Goal: Task Accomplishment & Management: Use online tool/utility

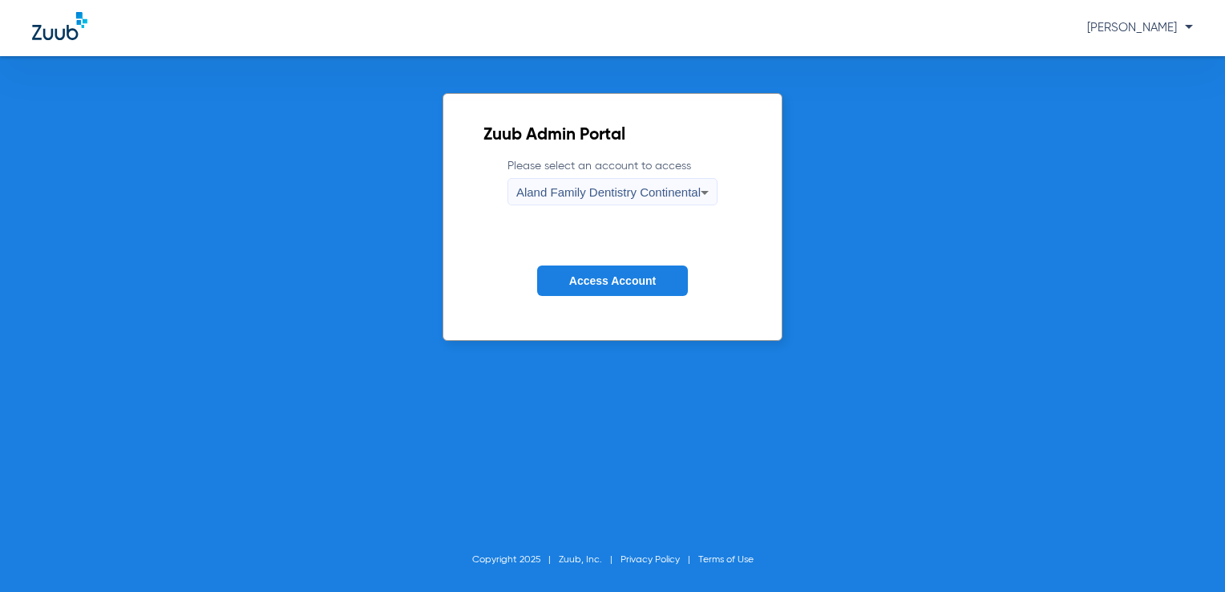
click at [579, 207] on form "Please select an account to access Aland Family Dentistry Continental Access Ac…" at bounding box center [613, 239] width 258 height 163
click at [580, 196] on span "Aland Family Dentistry Continental" at bounding box center [608, 192] width 184 height 14
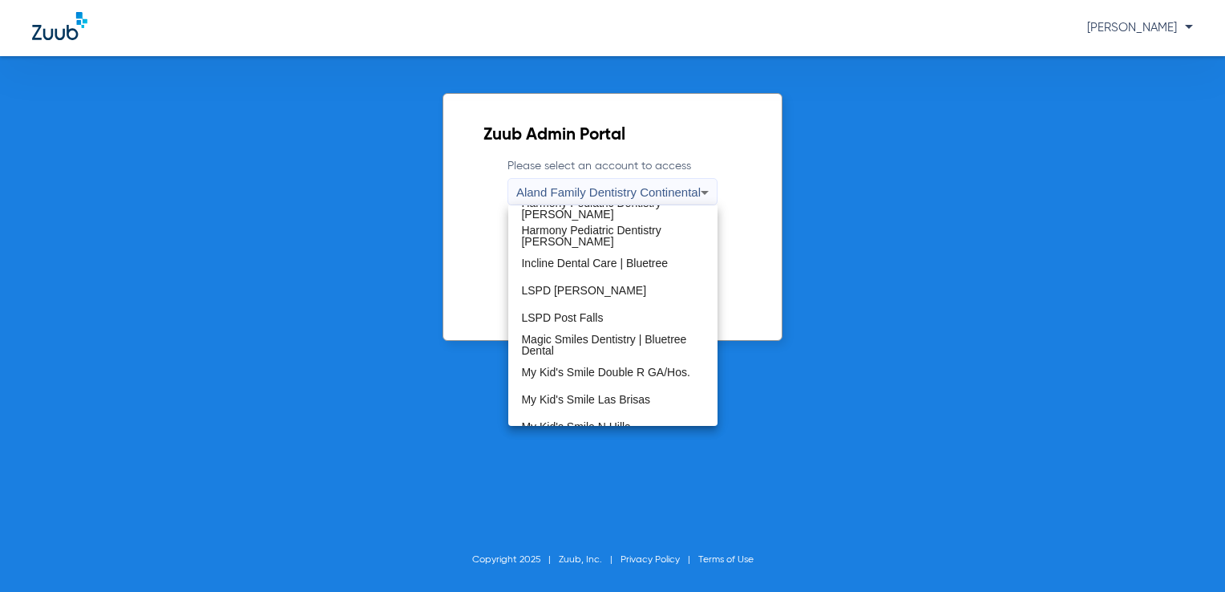
scroll to position [488, 0]
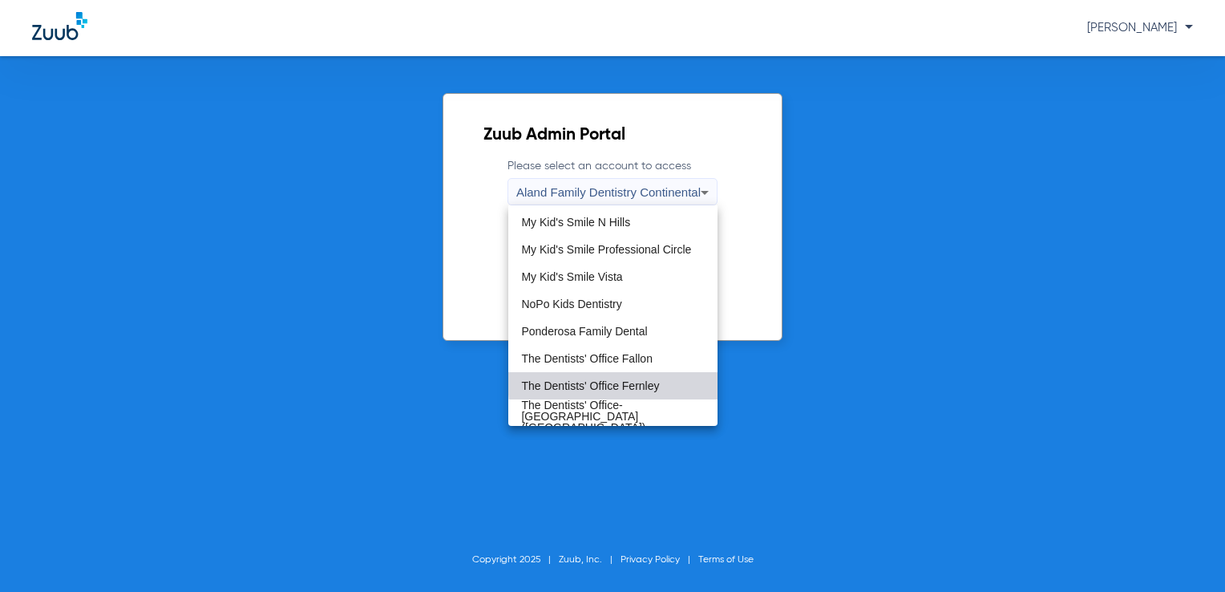
click at [645, 374] on mat-option "The Dentists' Office Fernley" at bounding box center [612, 385] width 209 height 27
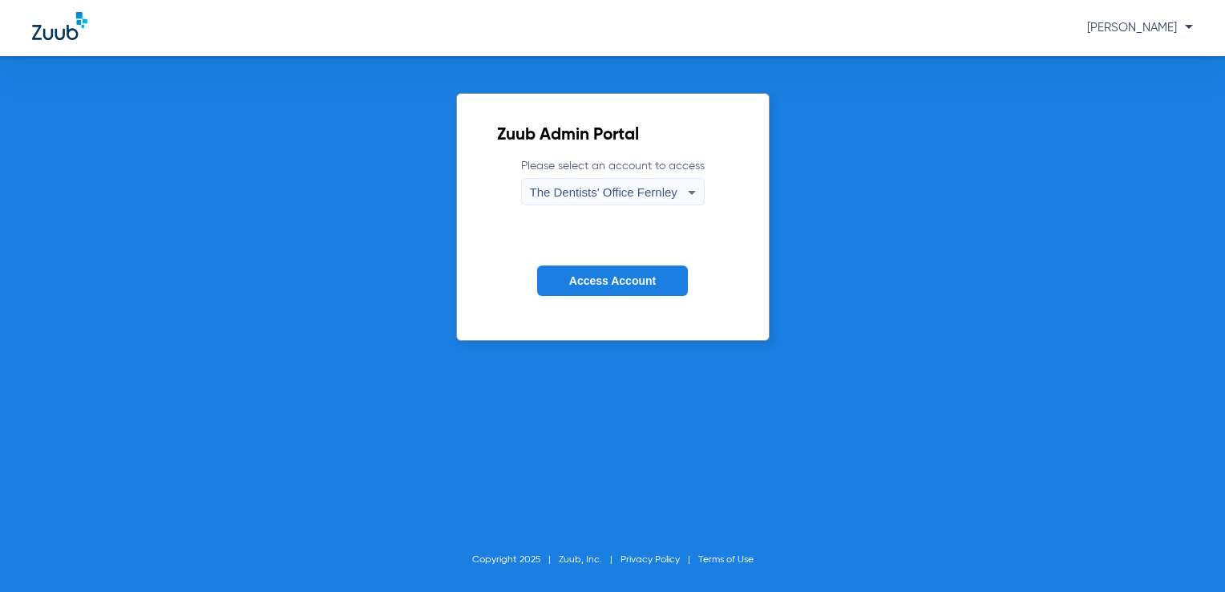
click at [638, 297] on form "Please select an account to access The Dentists' Office Fernley Access Account" at bounding box center [613, 239] width 232 height 163
click at [630, 286] on span "Access Account" at bounding box center [612, 280] width 87 height 13
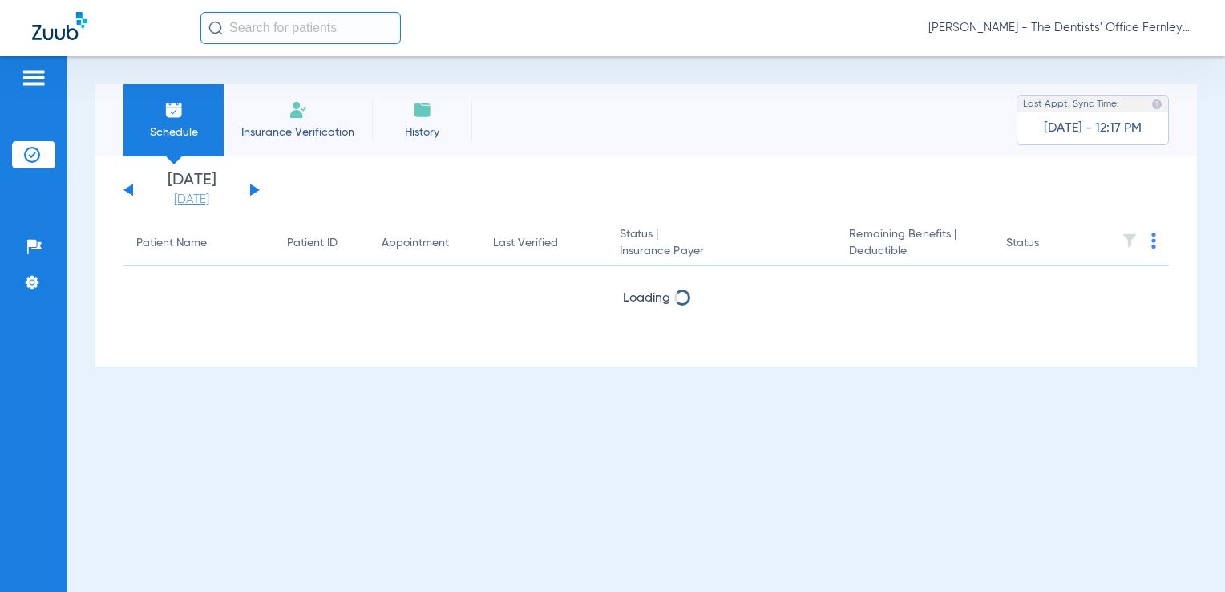
click at [195, 199] on link "[DATE]" at bounding box center [192, 200] width 96 height 16
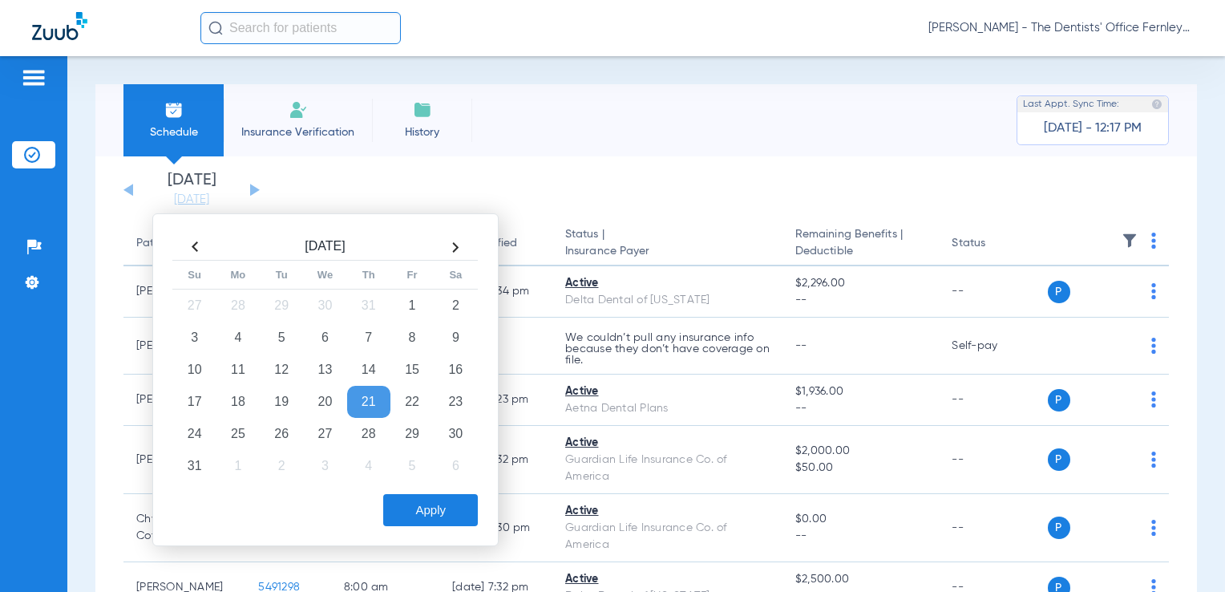
click at [379, 398] on td "21" at bounding box center [368, 402] width 43 height 32
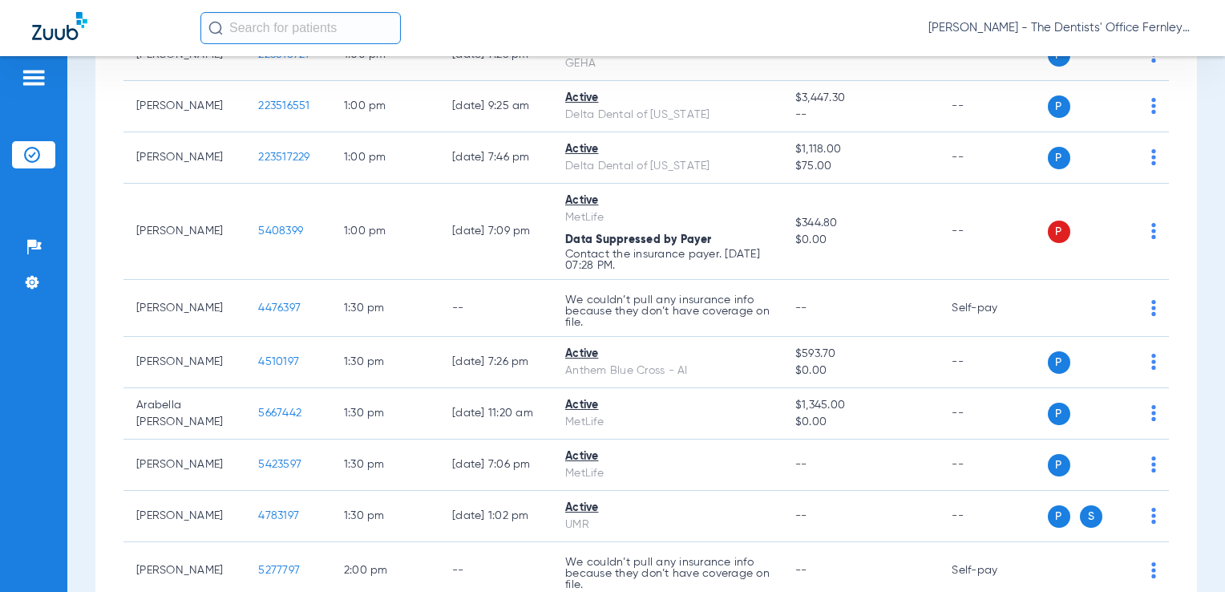
scroll to position [3172, 0]
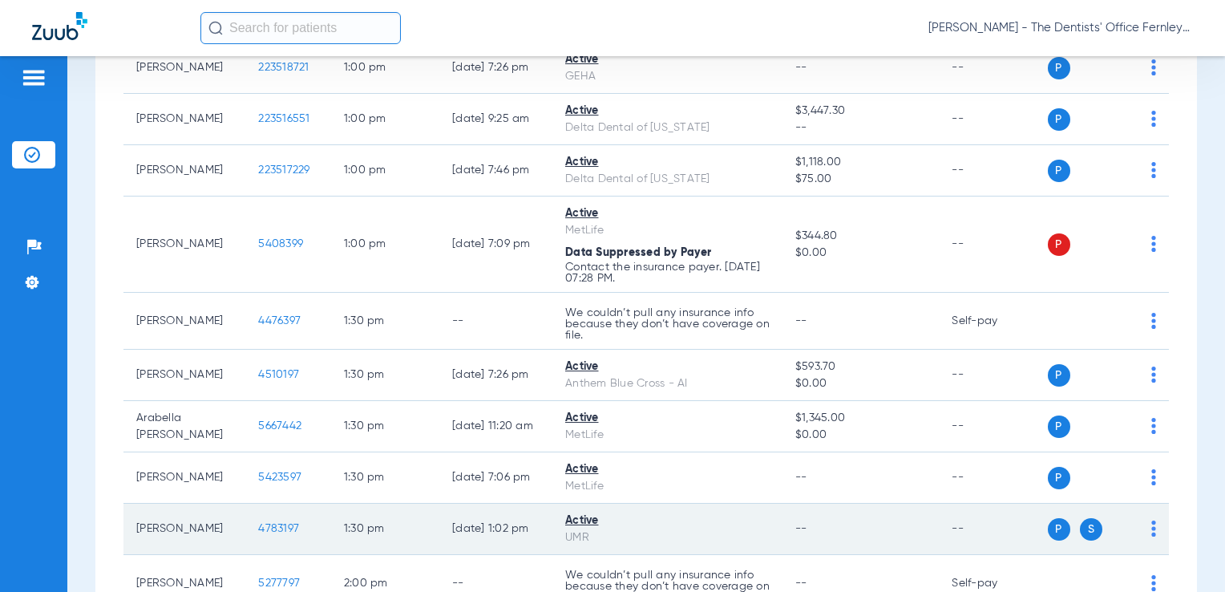
click at [258, 523] on span "4783197" at bounding box center [278, 528] width 41 height 11
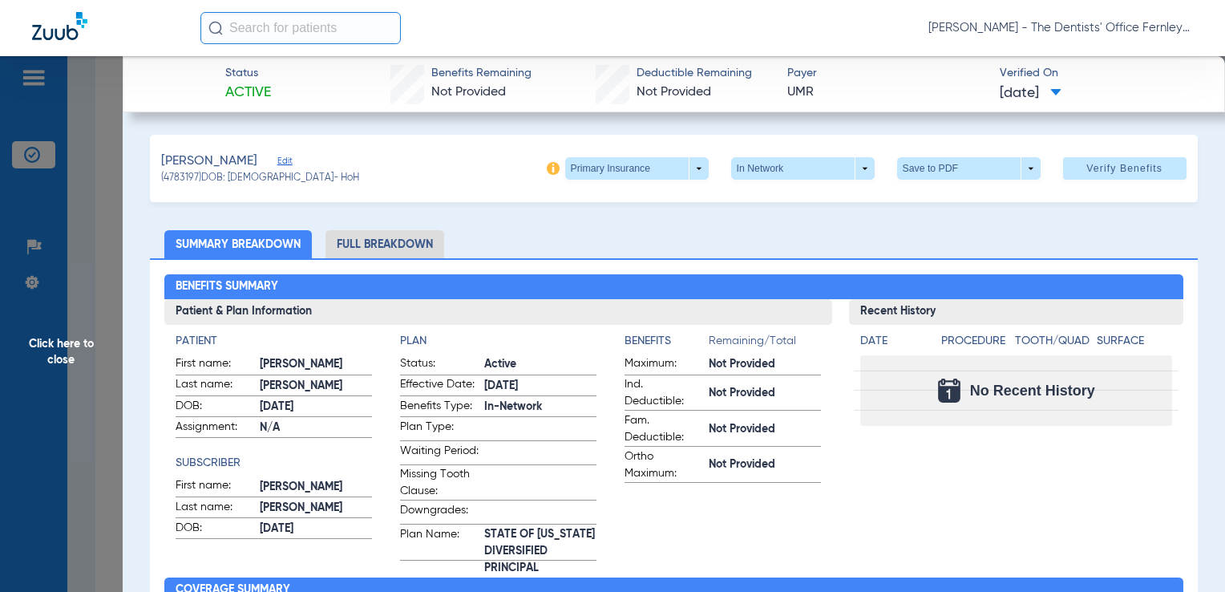
click at [1062, 99] on span "[DATE]" at bounding box center [1031, 93] width 62 height 20
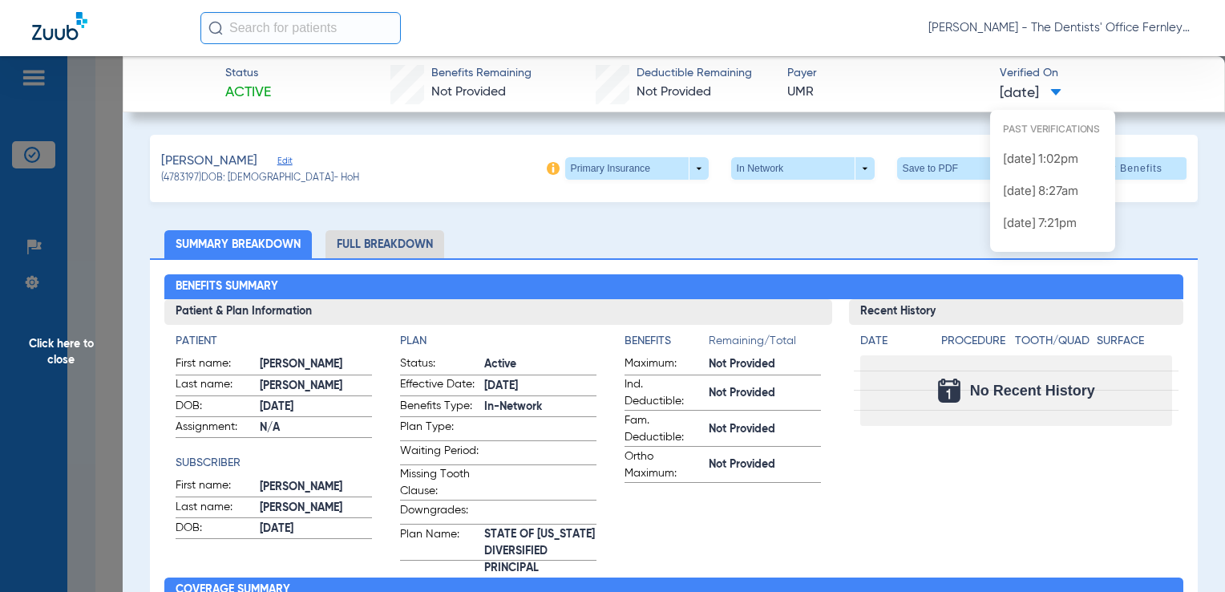
click at [870, 144] on div at bounding box center [612, 296] width 1225 height 592
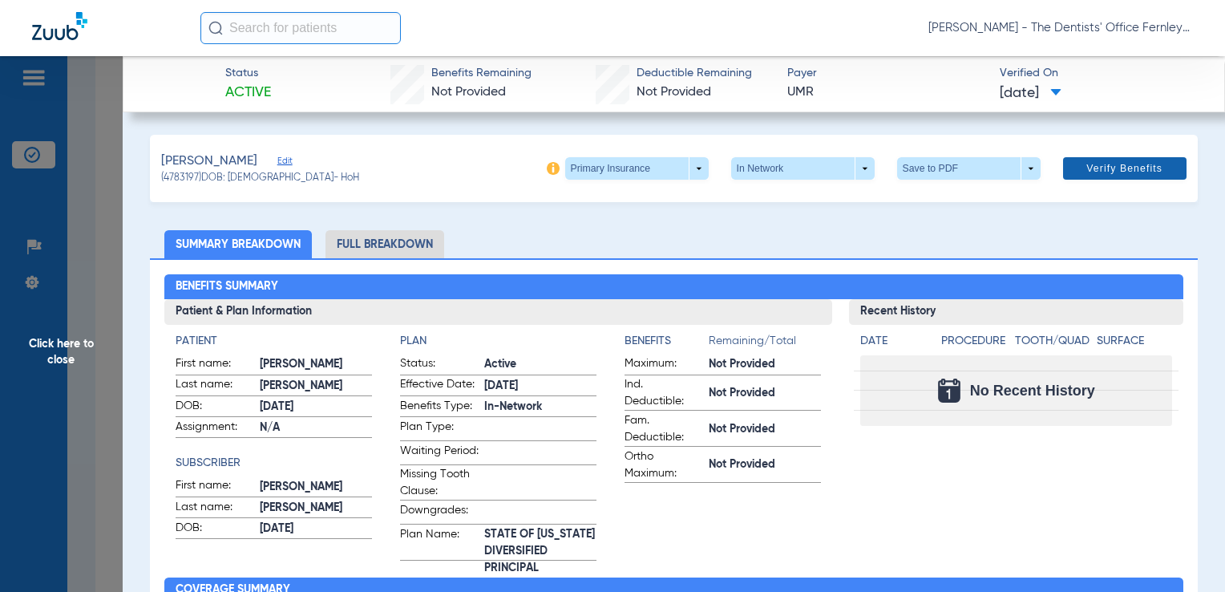
click at [1065, 167] on span at bounding box center [1124, 168] width 123 height 38
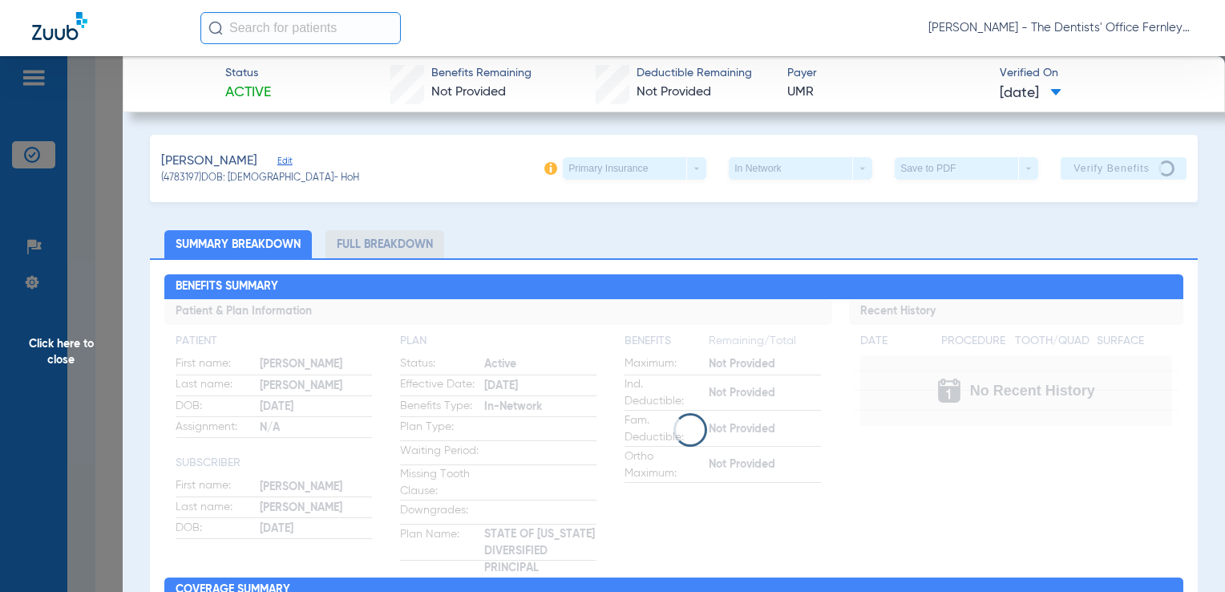
click at [1065, 167] on app-verify-button "Verify Benefits" at bounding box center [1123, 168] width 125 height 22
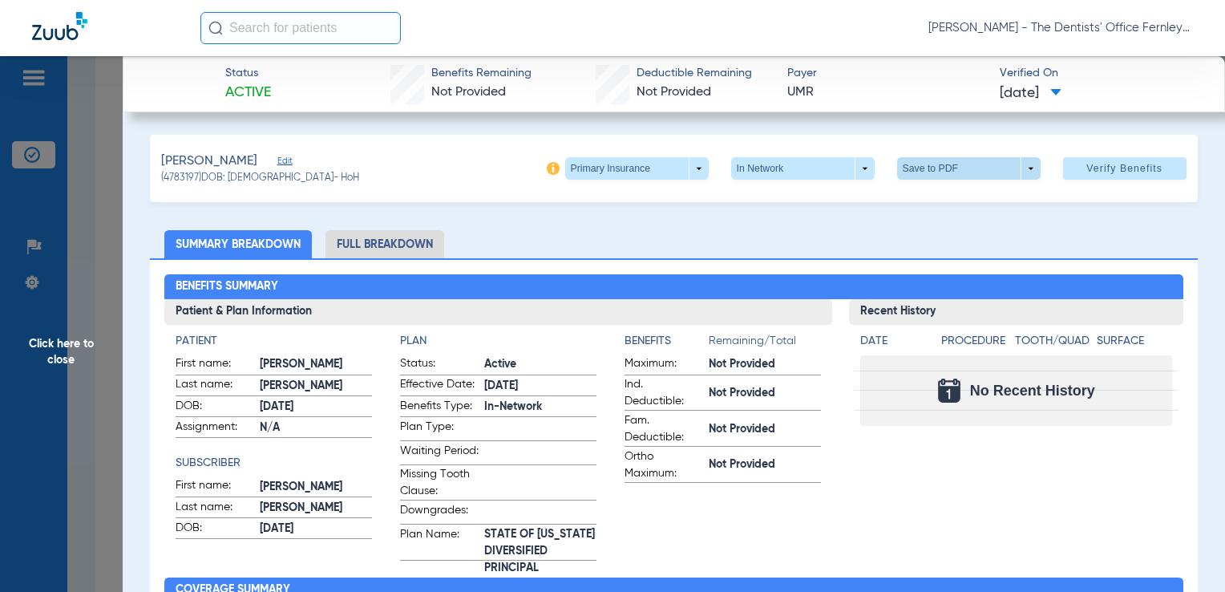
click at [949, 176] on span at bounding box center [968, 168] width 38 height 38
click at [941, 201] on span "Save to PDF" at bounding box center [962, 200] width 63 height 11
click at [88, 253] on span "Click here to close" at bounding box center [61, 352] width 123 height 592
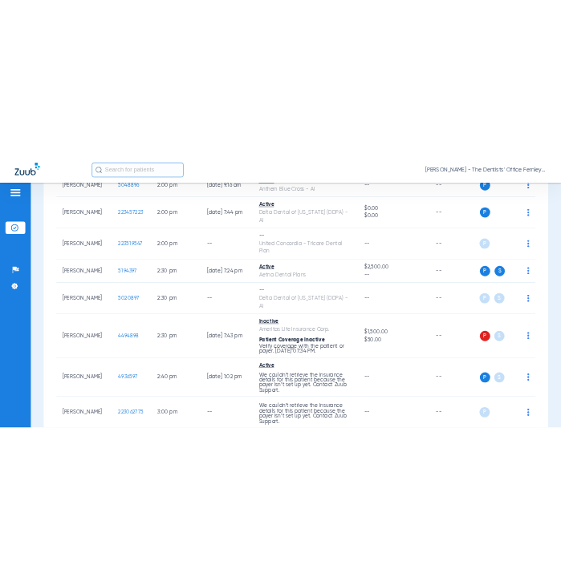
scroll to position [3908, 0]
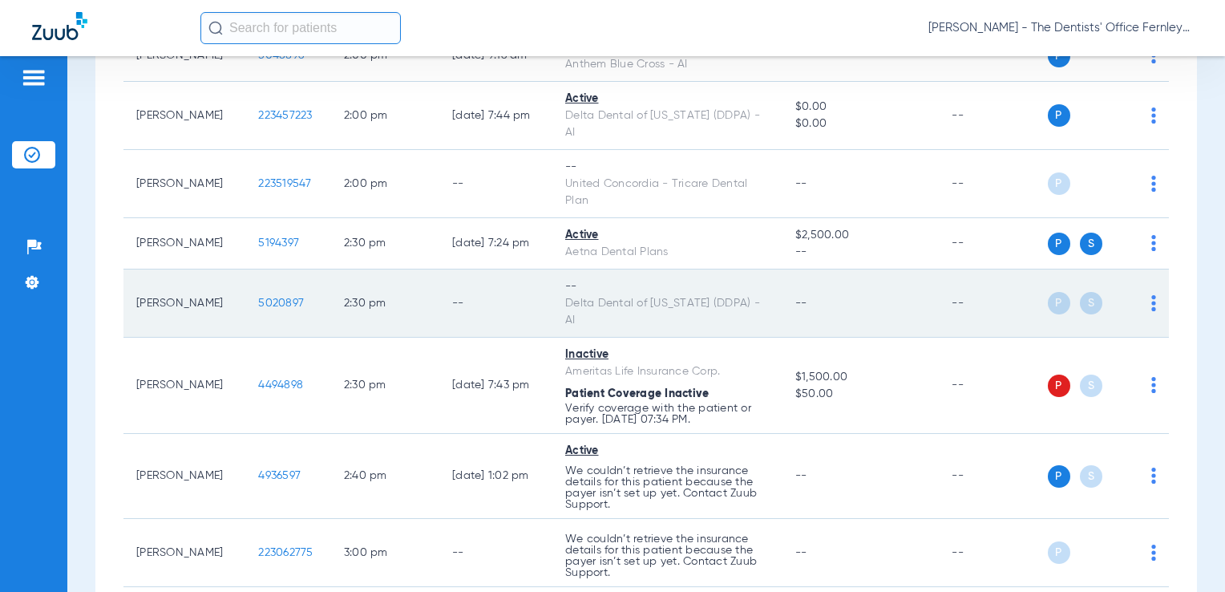
click at [245, 269] on td "5020897" at bounding box center [288, 303] width 86 height 68
click at [261, 298] on span "5020897" at bounding box center [281, 303] width 46 height 11
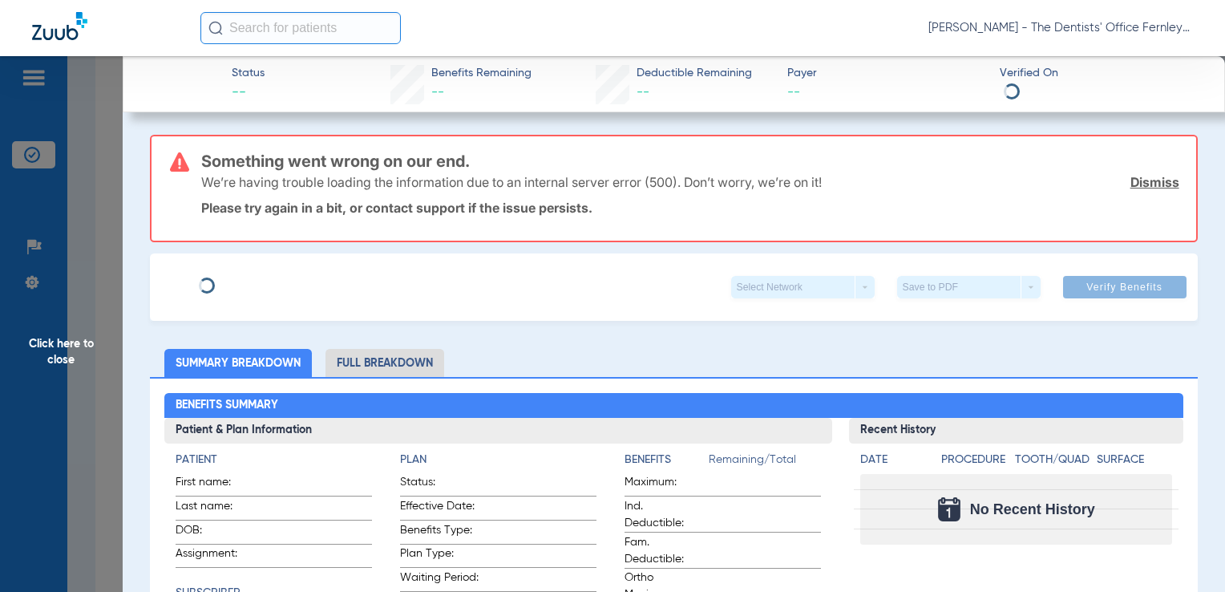
click at [1142, 184] on link "Dismiss" at bounding box center [1155, 182] width 49 height 16
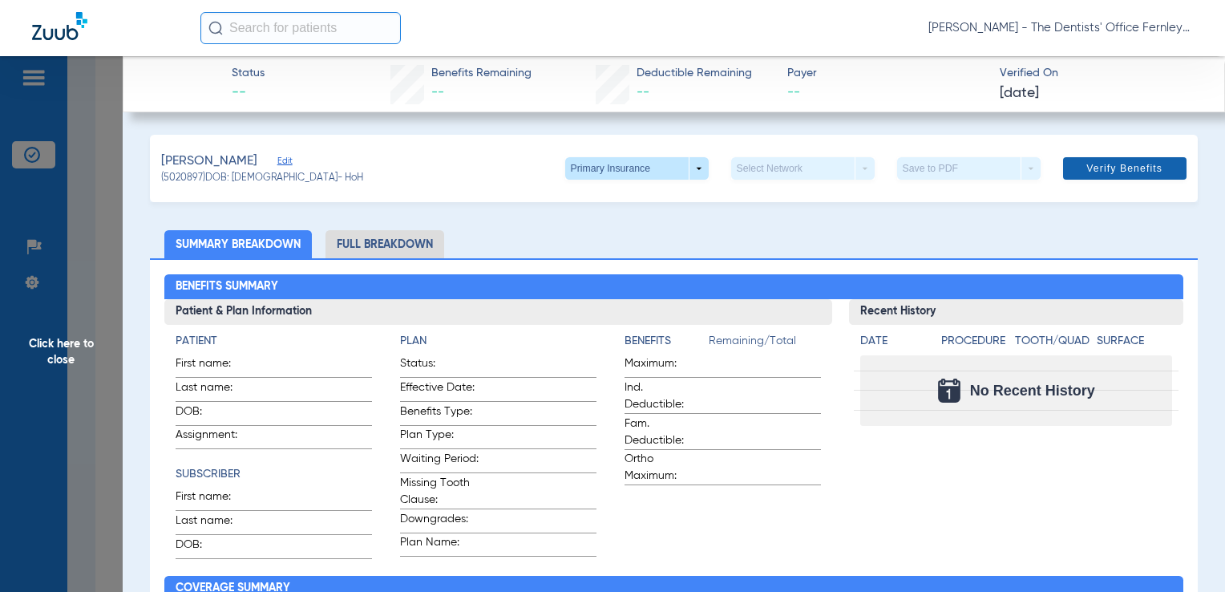
click at [1153, 172] on span at bounding box center [1124, 168] width 123 height 38
